Goal: Check status: Check status

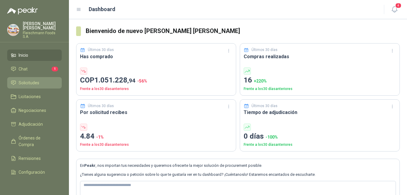
click at [38, 79] on span "Solicitudes" at bounding box center [29, 82] width 21 height 7
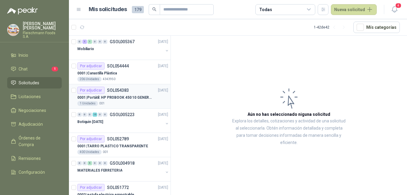
click at [128, 96] on p "0001 | Portátil: HP PROBOOK 450 10 GENERACIÓN PROCESADOR INTEL CORE i7" at bounding box center [114, 98] width 75 height 6
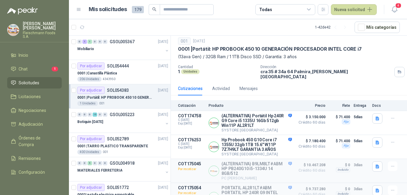
scroll to position [13, 0]
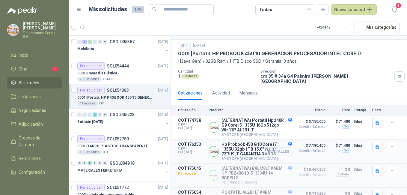
click at [280, 151] on button "Detalles" at bounding box center [278, 151] width 28 height 8
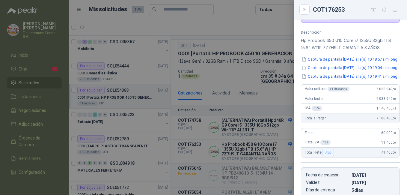
scroll to position [48, 0]
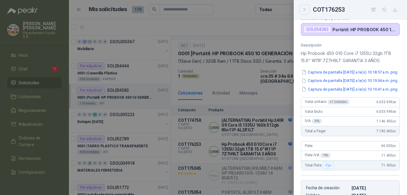
click at [307, 9] on icon "Close" at bounding box center [304, 9] width 5 height 5
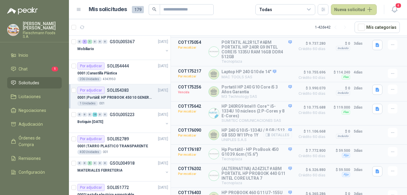
scroll to position [193, 0]
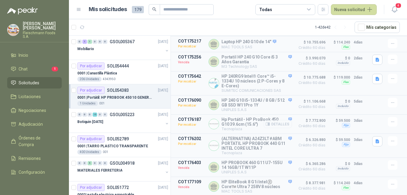
click at [282, 124] on button "Detalles" at bounding box center [278, 124] width 28 height 8
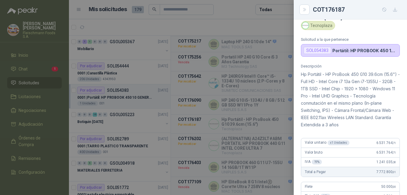
scroll to position [0, 0]
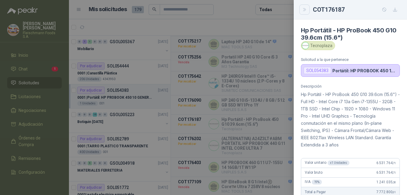
click at [306, 9] on icon "Close" at bounding box center [304, 9] width 3 height 3
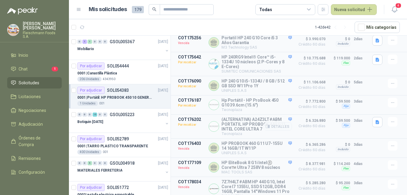
scroll to position [223, 0]
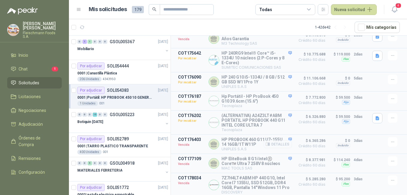
click at [287, 140] on button "Detalles" at bounding box center [278, 144] width 28 height 8
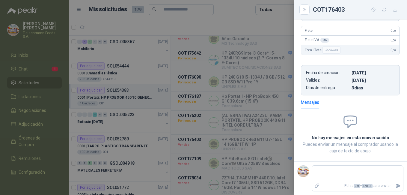
scroll to position [0, 0]
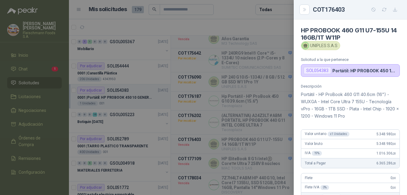
click at [272, 130] on div at bounding box center [203, 97] width 407 height 195
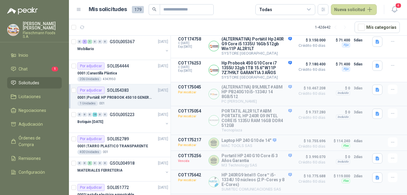
scroll to position [95, 0]
